Goal: Task Accomplishment & Management: Manage account settings

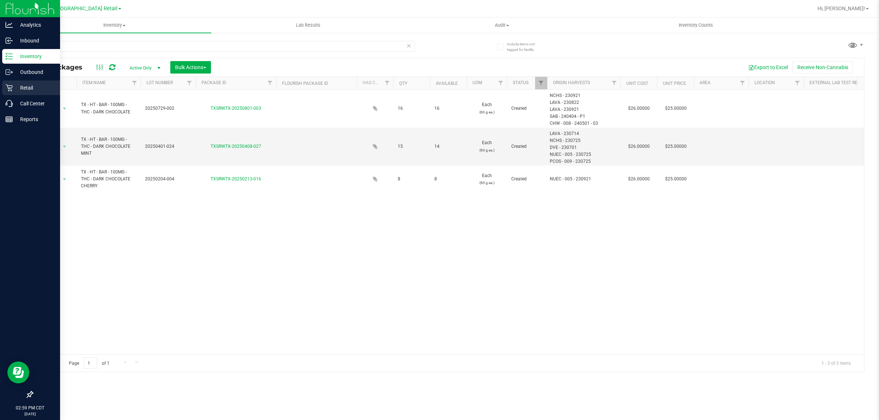
click at [11, 85] on icon at bounding box center [8, 87] width 7 height 7
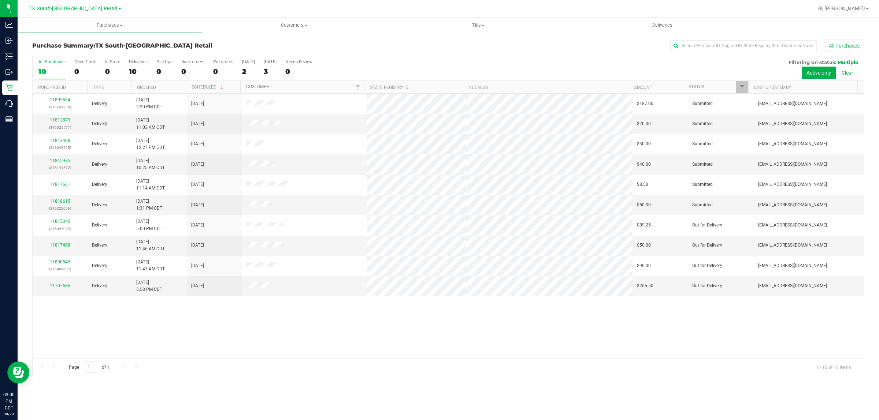
click at [393, 59] on div "All Purchases 10 Open Carts 0 In Store 0 Deliveries 10 PickUps 0 Back-orders 0 …" at bounding box center [448, 59] width 831 height 6
click at [82, 8] on span "TX South-[GEOGRAPHIC_DATA] Retail" at bounding box center [73, 8] width 89 height 7
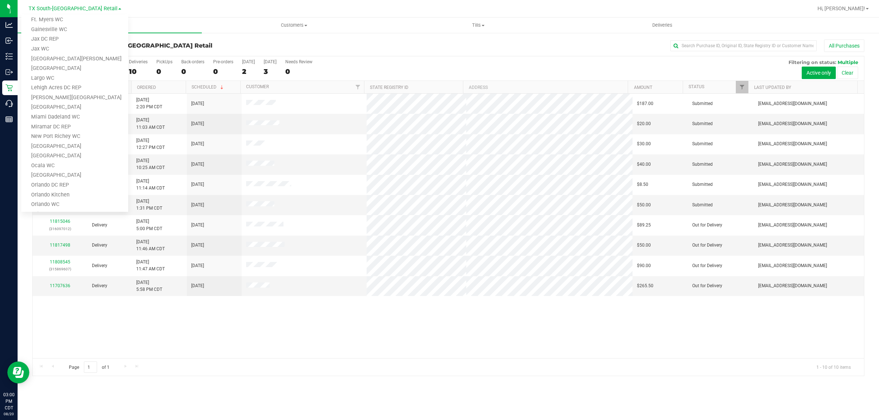
scroll to position [320, 0]
click at [58, 133] on link "TX Austin [GEOGRAPHIC_DATA]" at bounding box center [74, 134] width 107 height 10
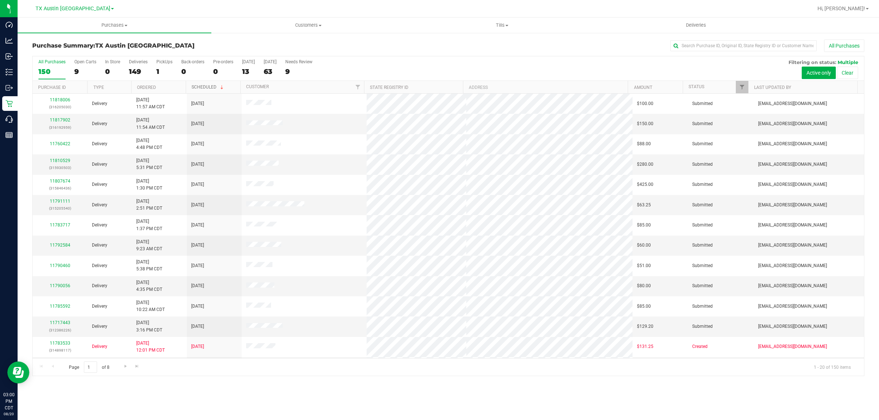
click at [202, 88] on link "Scheduled" at bounding box center [207, 87] width 33 height 5
click at [202, 88] on link "Scheduled" at bounding box center [203, 87] width 25 height 5
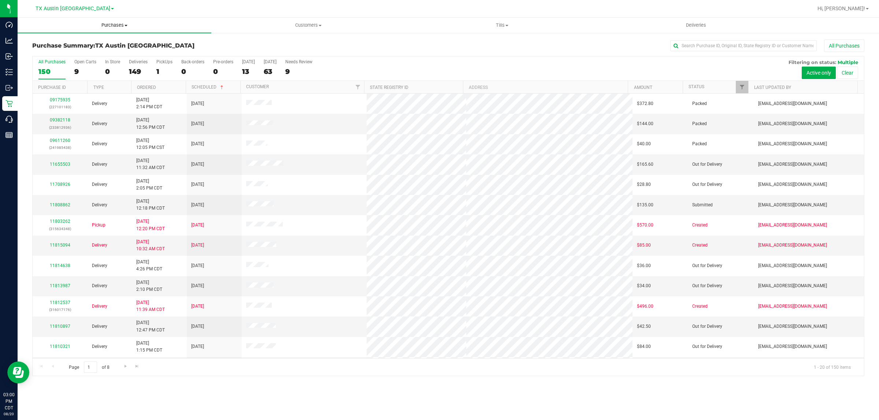
click at [110, 23] on span "Purchases" at bounding box center [115, 25] width 194 height 7
click at [48, 52] on span "Fulfillment" at bounding box center [40, 53] width 45 height 6
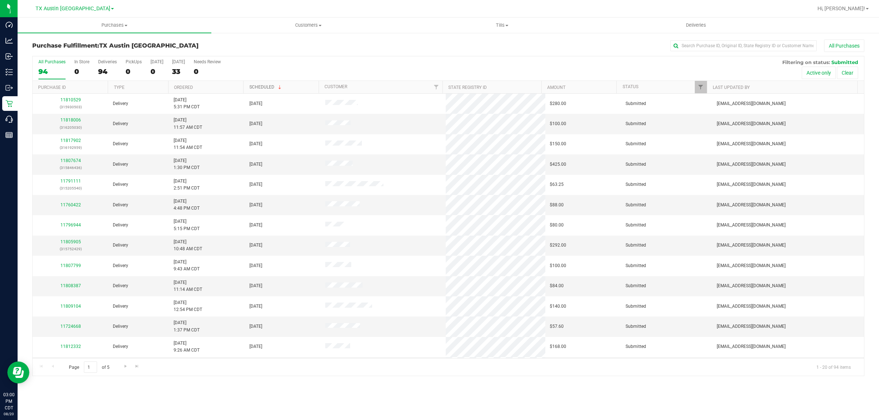
click at [265, 87] on link "Scheduled" at bounding box center [265, 87] width 33 height 5
click at [265, 87] on link "Scheduled" at bounding box center [261, 87] width 25 height 5
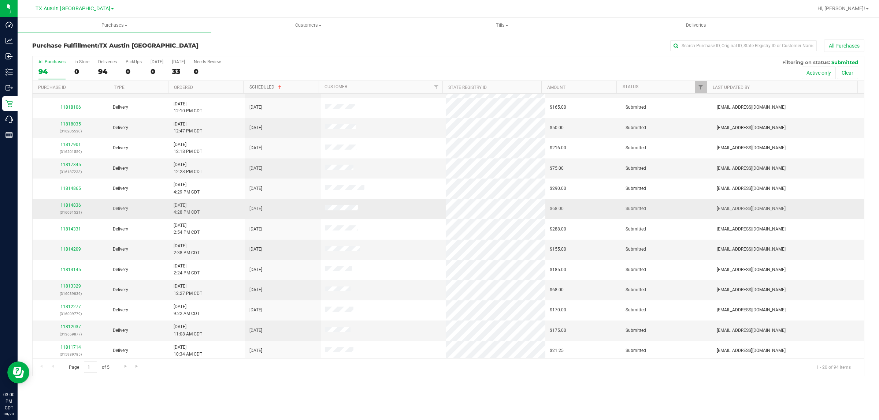
scroll to position [142, 0]
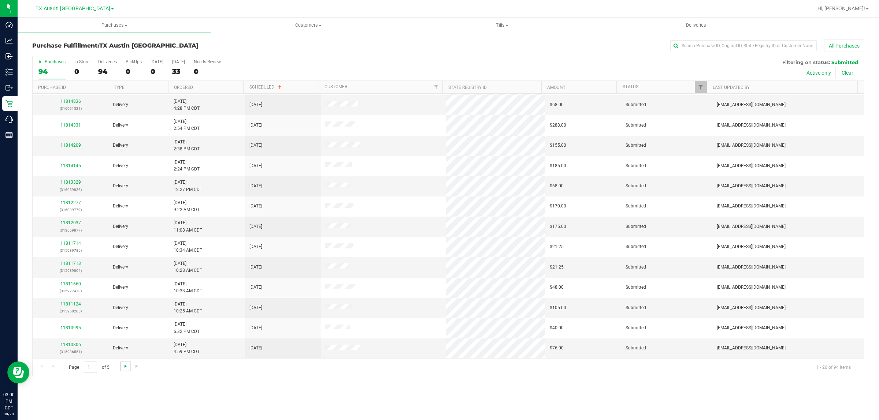
click at [123, 368] on span "Go to the next page" at bounding box center [126, 367] width 6 height 6
click at [126, 369] on span "Go to the next page" at bounding box center [126, 367] width 6 height 6
click at [127, 369] on span "Go to the next page" at bounding box center [126, 367] width 6 height 6
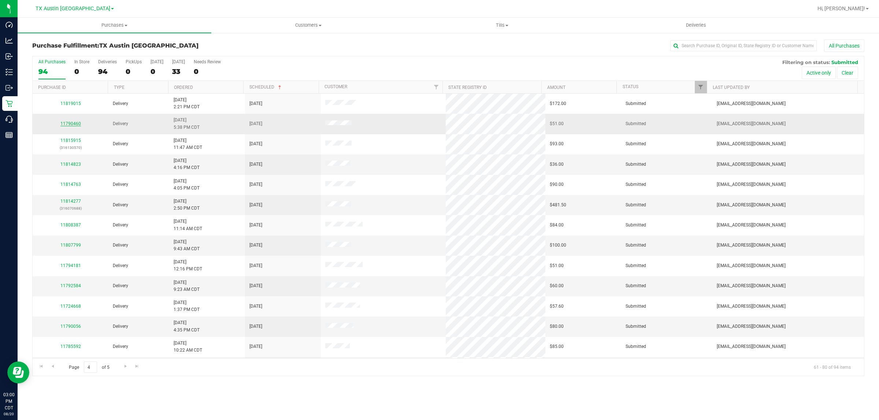
click at [74, 124] on link "11790460" at bounding box center [70, 123] width 21 height 5
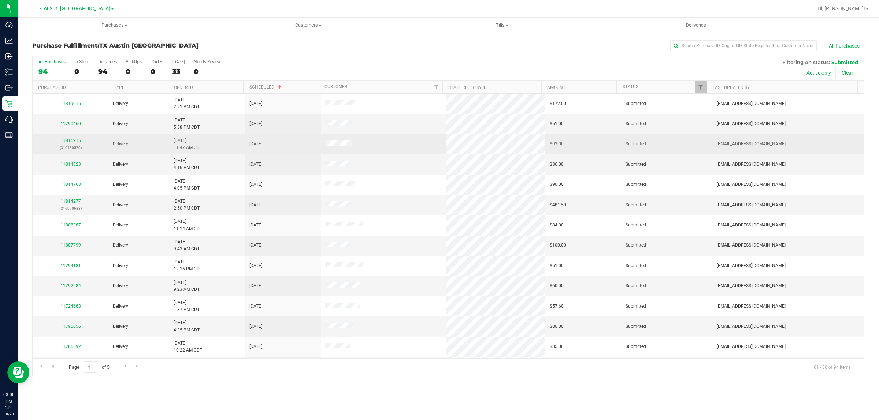
click at [72, 140] on link "11815915" at bounding box center [70, 140] width 21 height 5
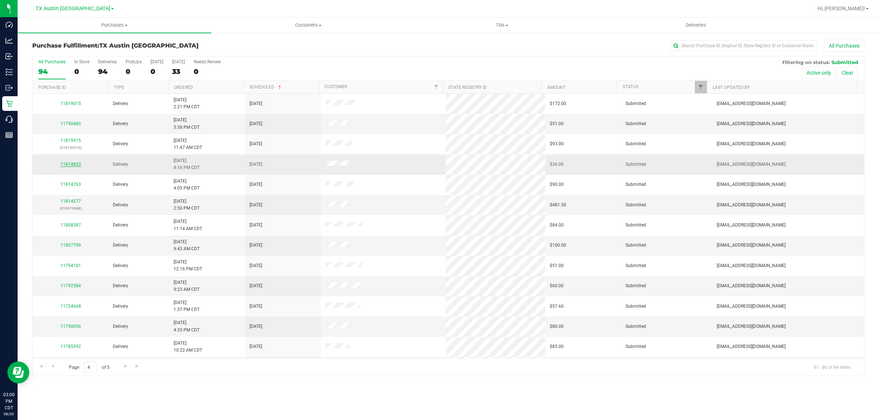
click at [72, 167] on link "11814823" at bounding box center [70, 164] width 21 height 5
click at [73, 201] on link "11814277" at bounding box center [70, 201] width 21 height 5
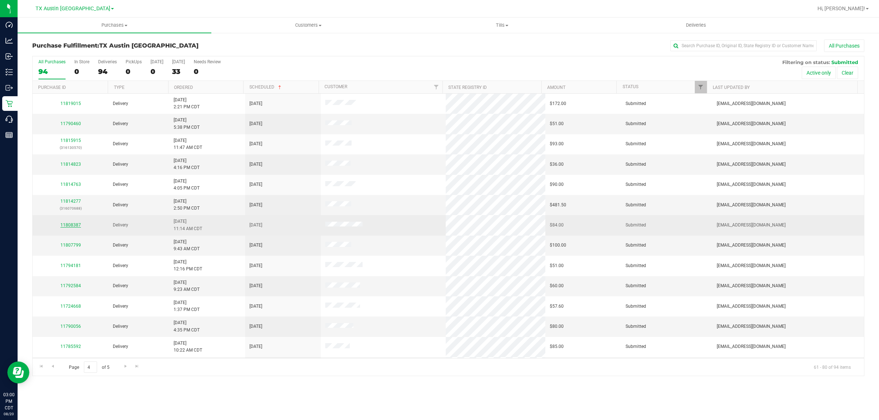
click at [72, 227] on link "11808387" at bounding box center [70, 225] width 21 height 5
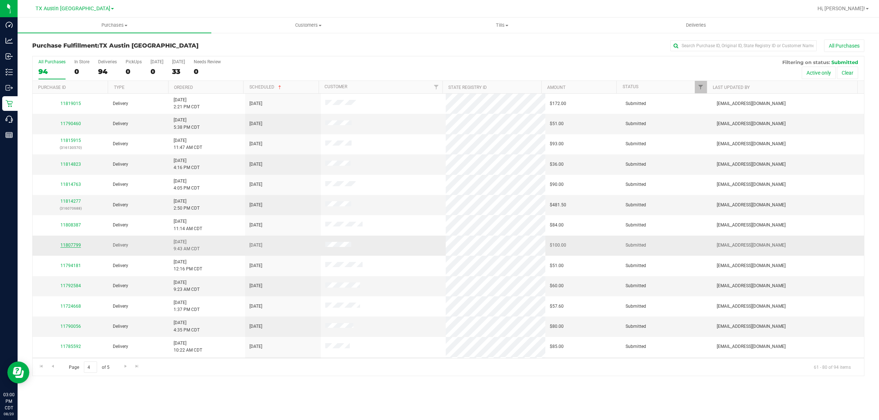
click at [74, 246] on link "11807799" at bounding box center [70, 245] width 21 height 5
click at [70, 245] on link "11807799" at bounding box center [70, 245] width 21 height 5
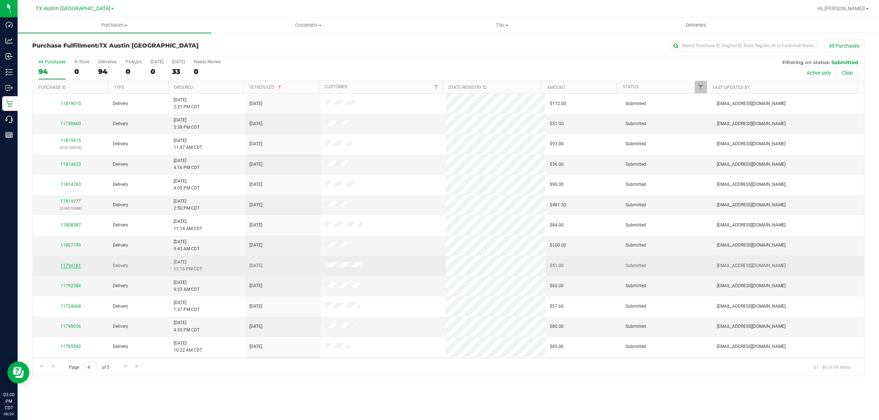
click at [72, 266] on link "11794181" at bounding box center [70, 265] width 21 height 5
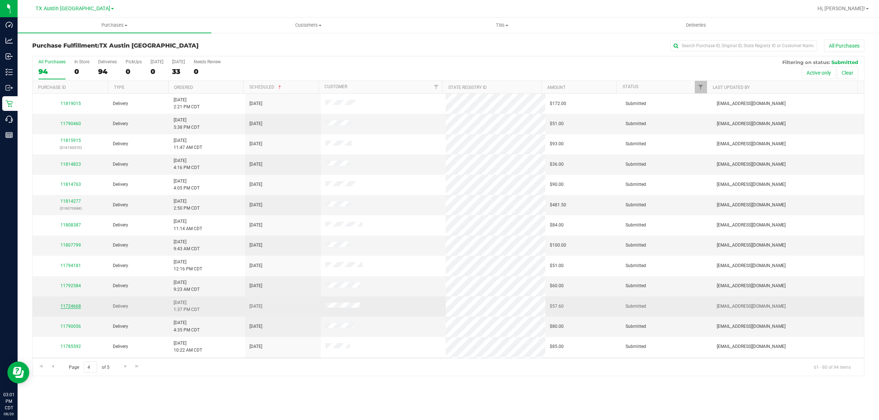
click at [72, 308] on link "11724668" at bounding box center [70, 306] width 21 height 5
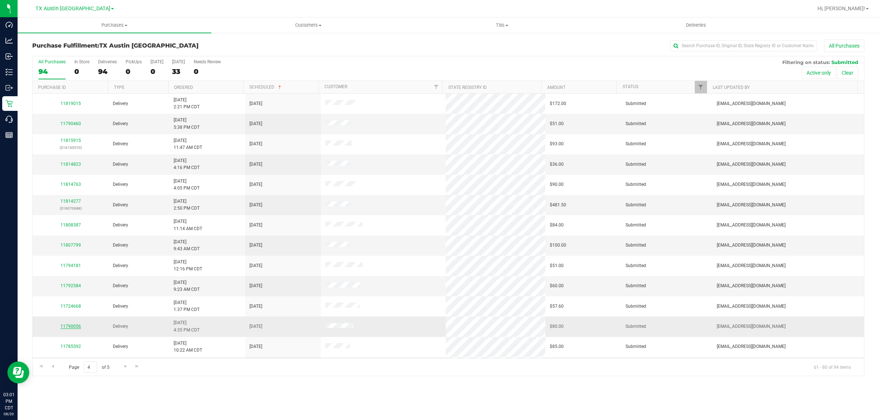
click at [74, 329] on link "11790056" at bounding box center [70, 326] width 21 height 5
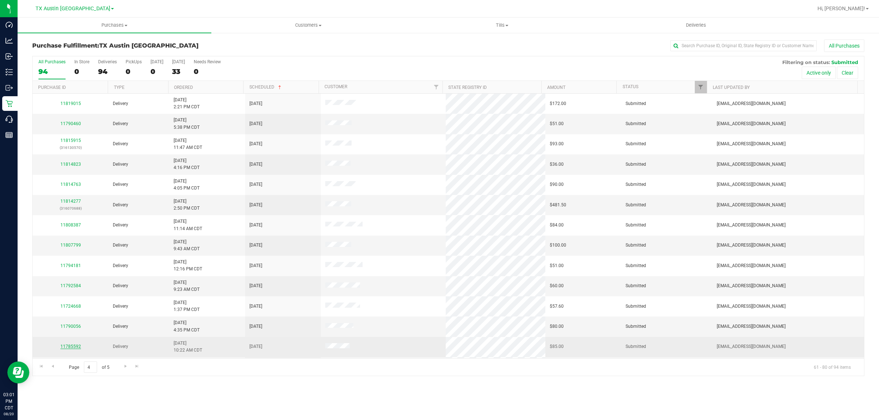
click at [72, 349] on link "11785592" at bounding box center [70, 346] width 21 height 5
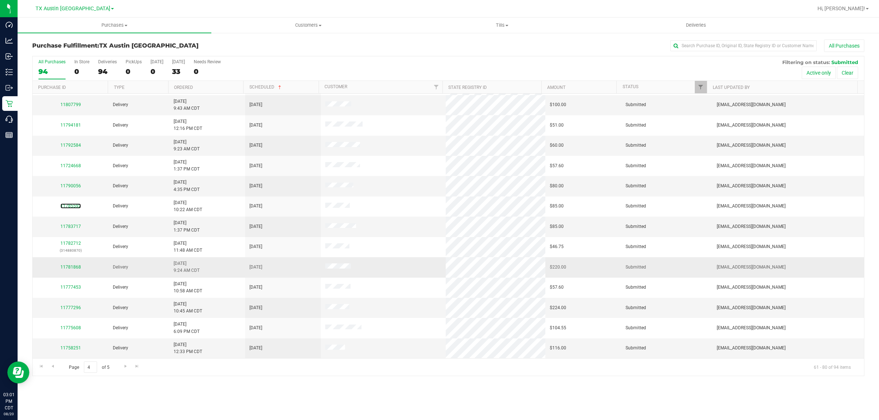
scroll to position [142, 0]
click at [72, 227] on link "11783717" at bounding box center [70, 226] width 21 height 5
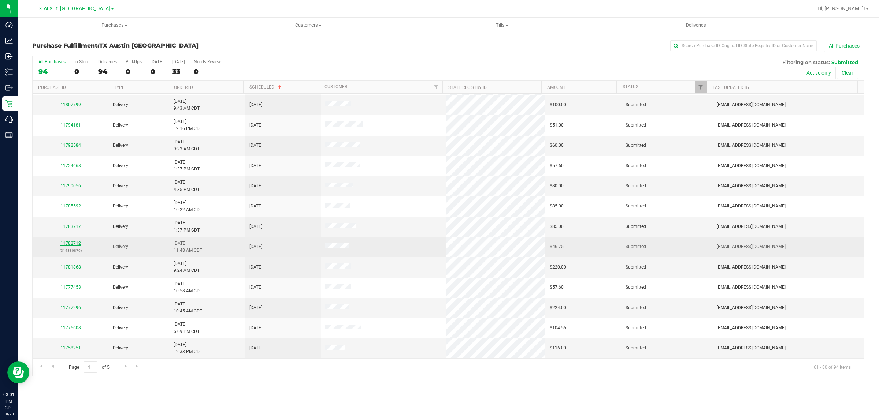
click at [72, 245] on link "11782712" at bounding box center [70, 243] width 21 height 5
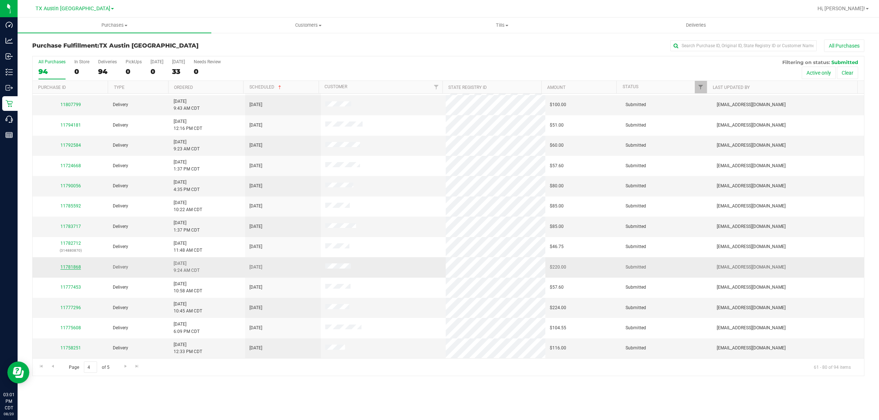
click at [73, 268] on link "11781868" at bounding box center [70, 267] width 21 height 5
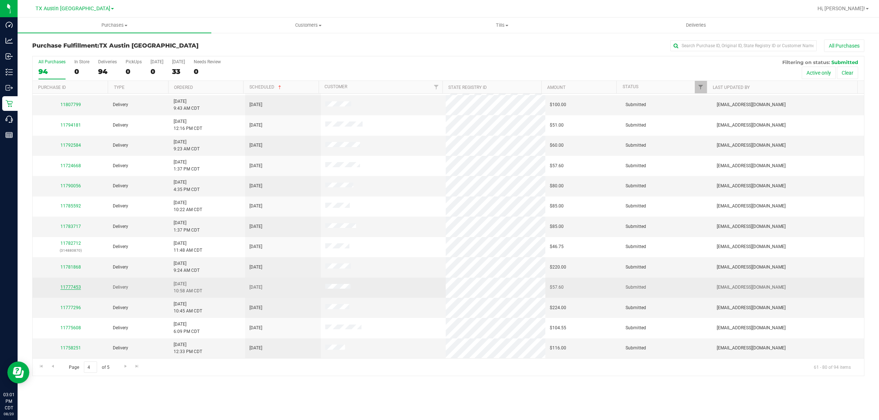
click at [72, 288] on link "11777453" at bounding box center [70, 287] width 21 height 5
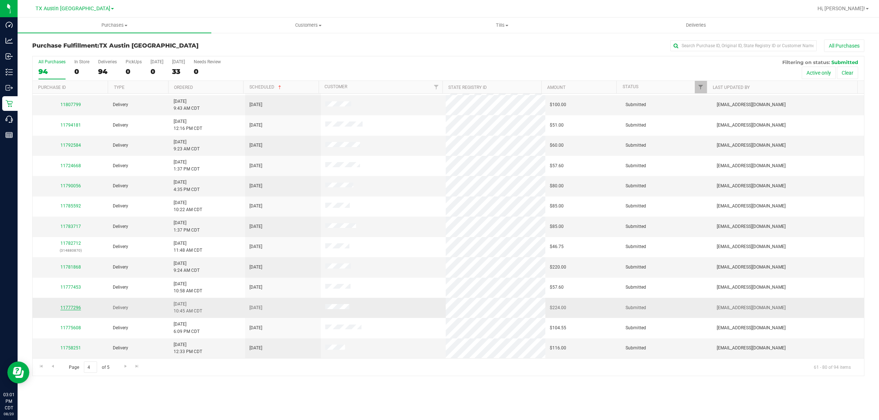
click at [70, 308] on link "11777296" at bounding box center [70, 307] width 21 height 5
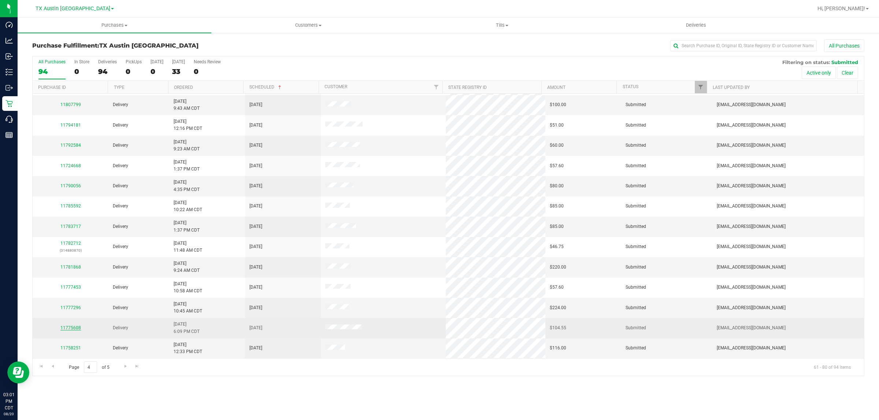
click at [71, 329] on link "11775608" at bounding box center [70, 327] width 21 height 5
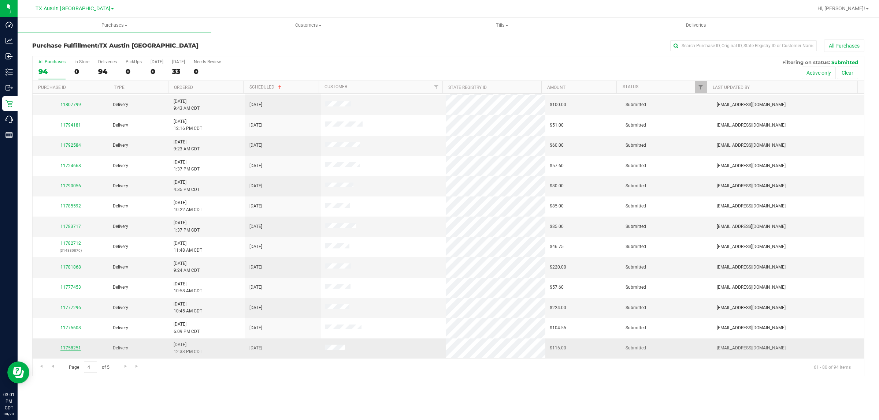
click at [72, 349] on link "11758251" at bounding box center [70, 348] width 21 height 5
click at [123, 369] on span "Go to the next page" at bounding box center [126, 367] width 6 height 6
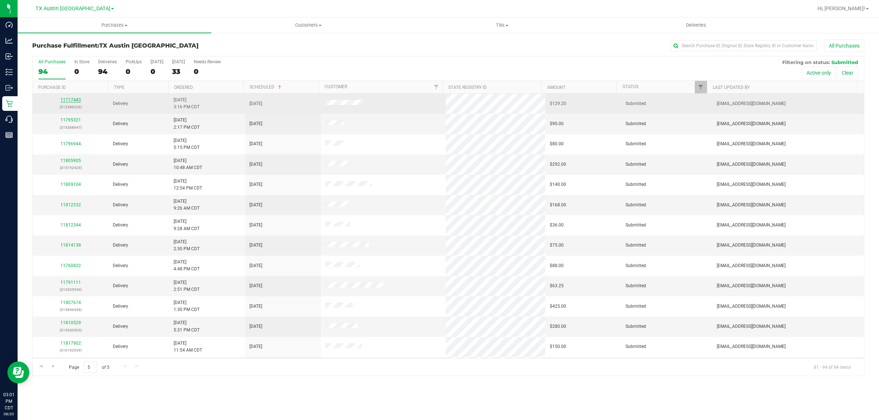
click at [72, 100] on link "11717443" at bounding box center [70, 99] width 21 height 5
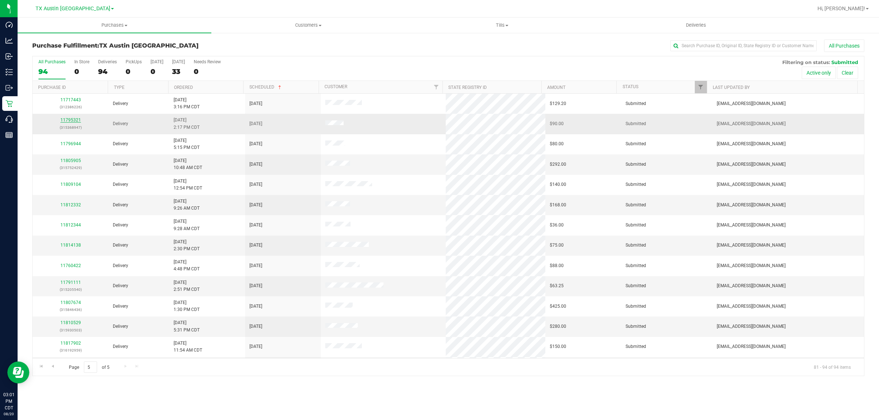
click at [74, 120] on link "11795321" at bounding box center [70, 120] width 21 height 5
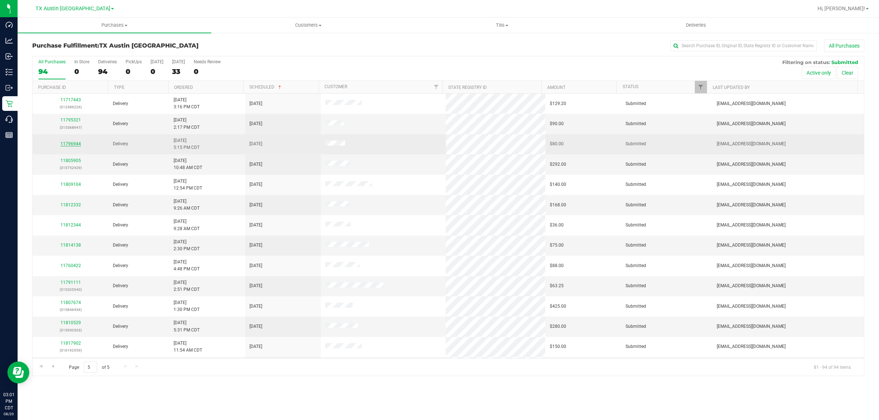
click at [74, 146] on link "11796944" at bounding box center [70, 143] width 21 height 5
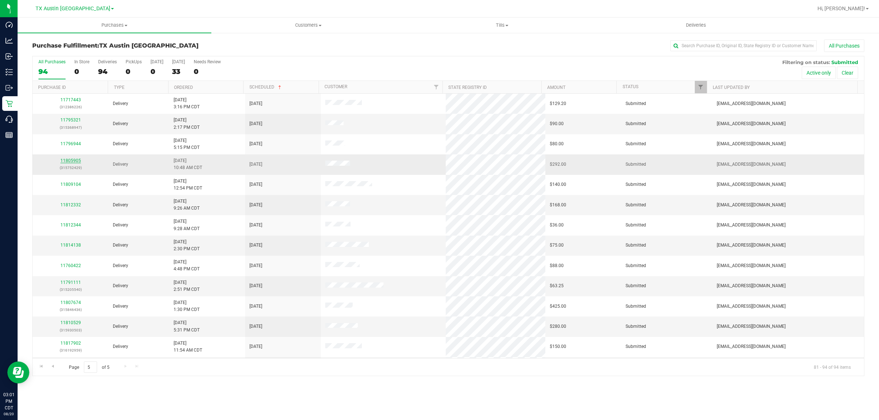
click at [72, 160] on link "11805905" at bounding box center [70, 160] width 21 height 5
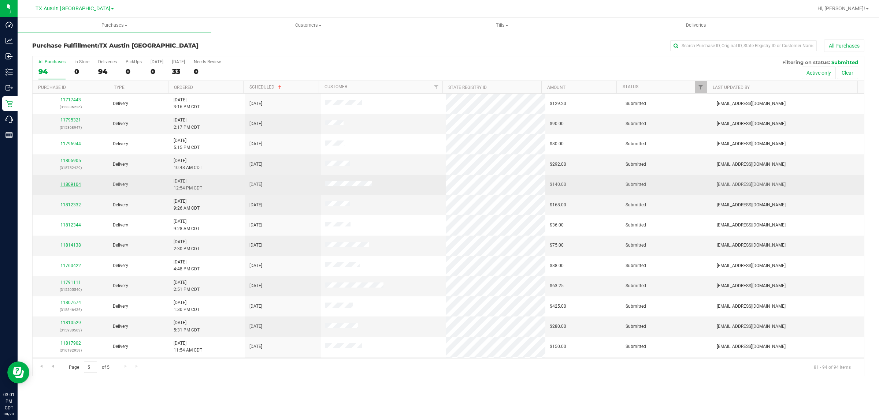
click at [70, 186] on link "11809104" at bounding box center [70, 184] width 21 height 5
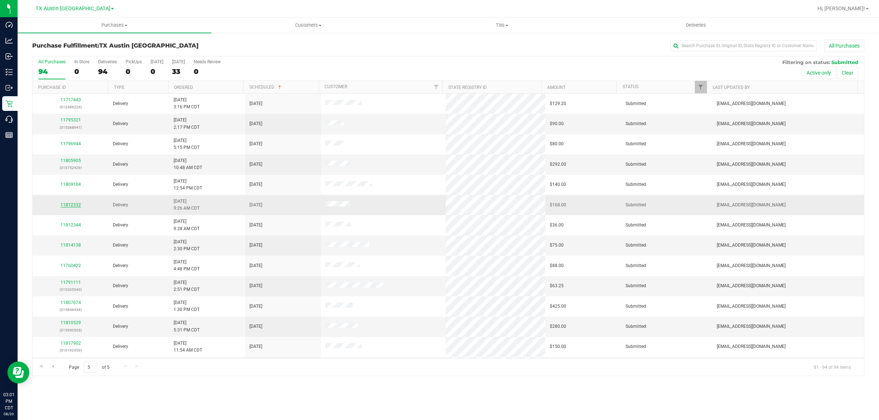
click at [72, 206] on link "11812332" at bounding box center [70, 204] width 21 height 5
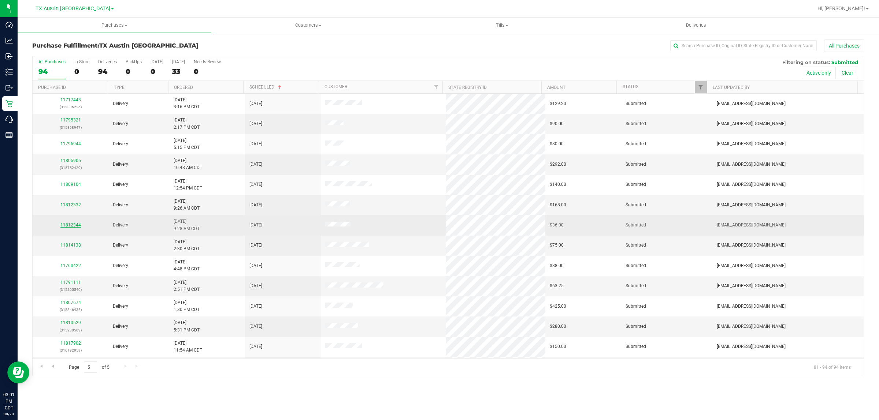
click at [75, 226] on link "11812344" at bounding box center [70, 225] width 21 height 5
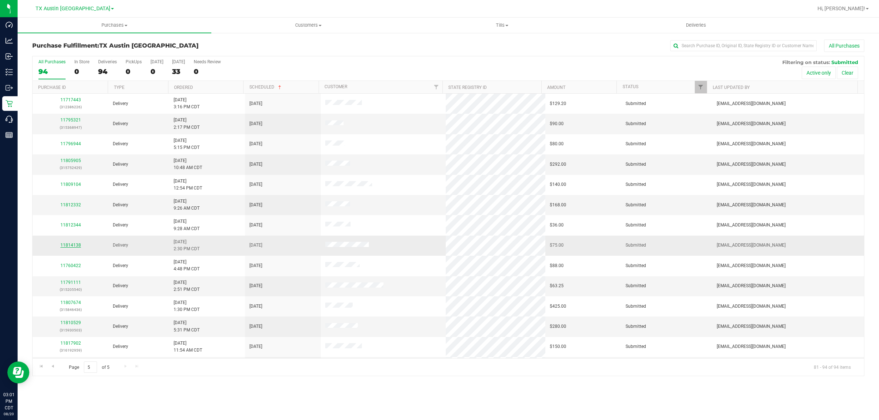
click at [72, 247] on link "11814138" at bounding box center [70, 245] width 21 height 5
click at [225, 404] on div "Purchases Summary of purchases Fulfillment All purchases Customers All customer…" at bounding box center [448, 219] width 861 height 403
click at [338, 401] on div "Purchases Summary of purchases Fulfillment All purchases Customers All customer…" at bounding box center [448, 219] width 861 height 403
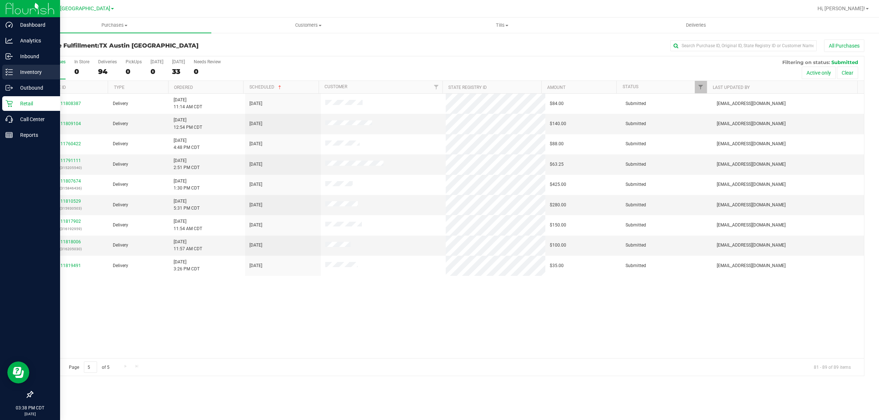
click at [21, 71] on p "Inventory" at bounding box center [35, 72] width 44 height 9
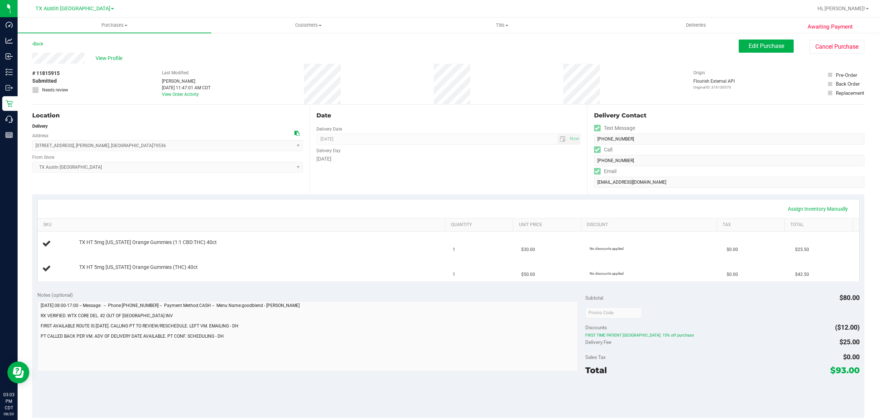
drag, startPoint x: 116, startPoint y: 145, endPoint x: 43, endPoint y: 143, distance: 73.3
click at [33, 141] on span "174 Cedar Hills Rd , Merkel , TX 79536 Select address 174 Cedar Hills Rd" at bounding box center [167, 145] width 271 height 11
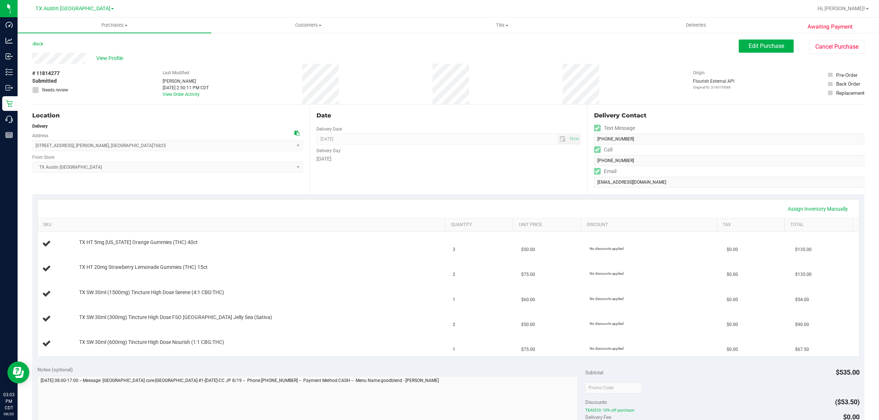
drag, startPoint x: 118, startPoint y: 146, endPoint x: 33, endPoint y: 143, distance: 84.6
click at [33, 144] on span "600 W Commerce St , Brady , TX 76825 Select address 541 Private Road 593 7105 E…" at bounding box center [167, 145] width 271 height 11
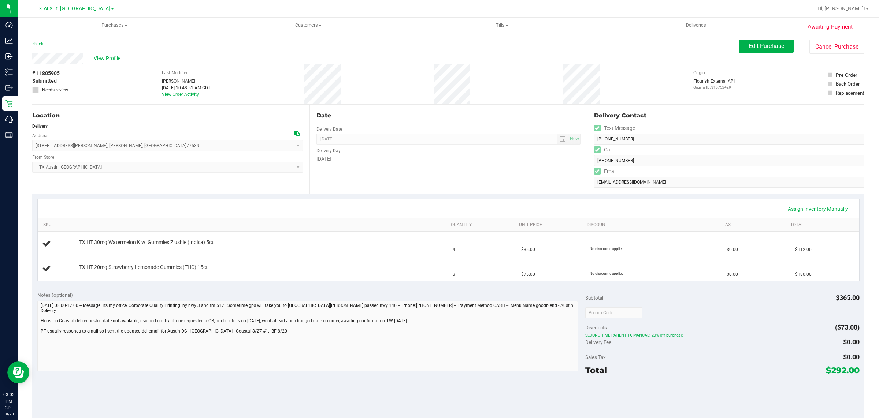
drag, startPoint x: 140, startPoint y: 146, endPoint x: 34, endPoint y: 143, distance: 106.2
click at [34, 143] on span "2704 FM 517 Rd E, Dickinson , Dickinson , TX 77539 Select address 4100 27th St …" at bounding box center [167, 145] width 271 height 11
